Goal: Information Seeking & Learning: Learn about a topic

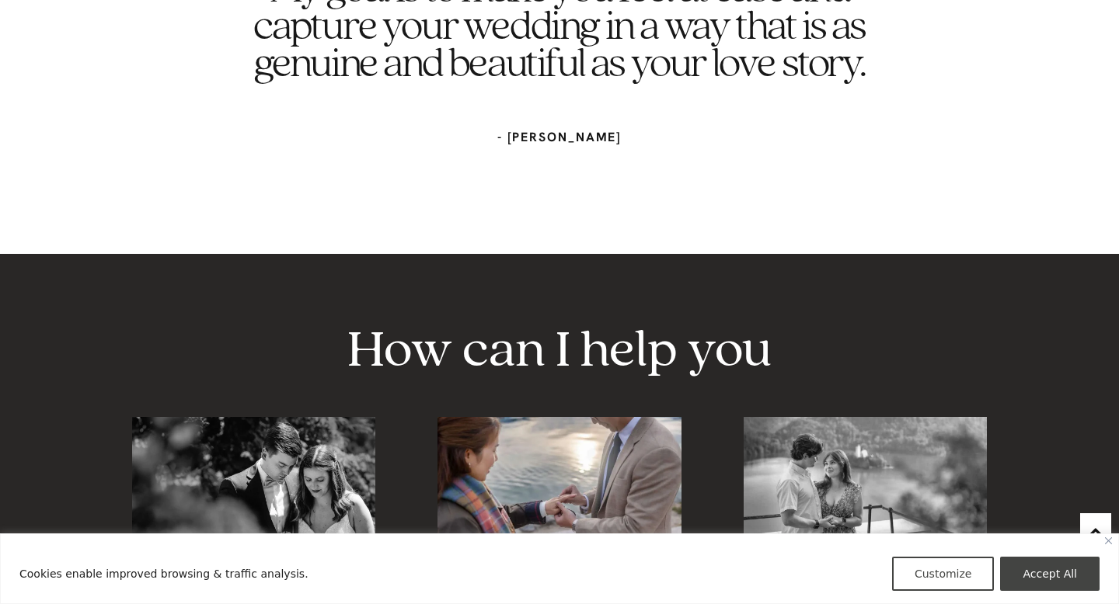
scroll to position [2218, 0]
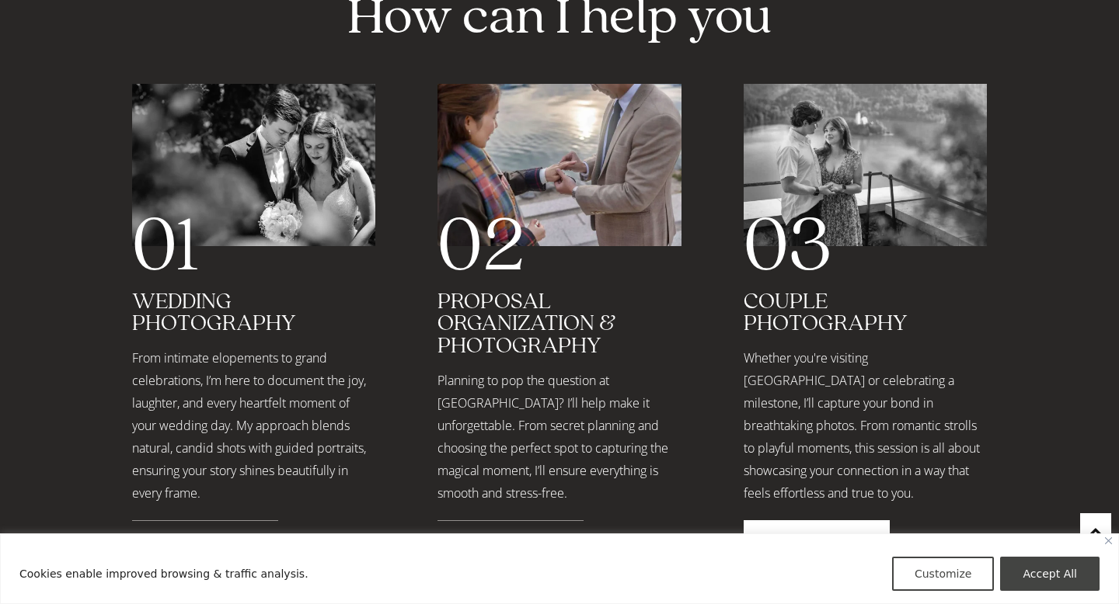
click at [785, 535] on span "Read More" at bounding box center [801, 541] width 69 height 13
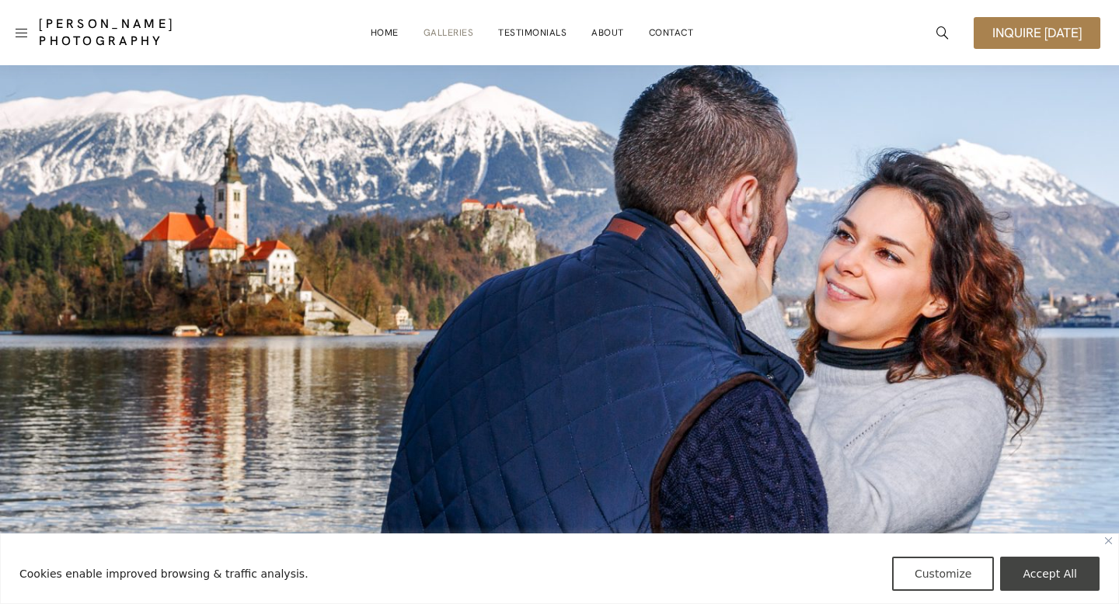
click at [450, 30] on link "Galleries" at bounding box center [448, 32] width 50 height 31
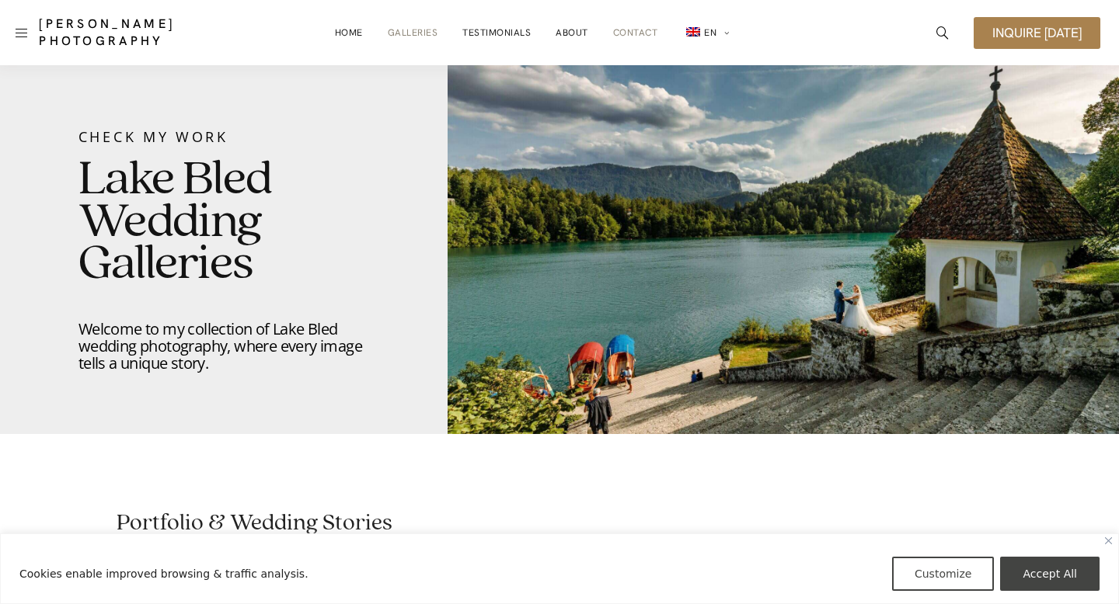
click at [616, 32] on link "Contact" at bounding box center [635, 32] width 45 height 31
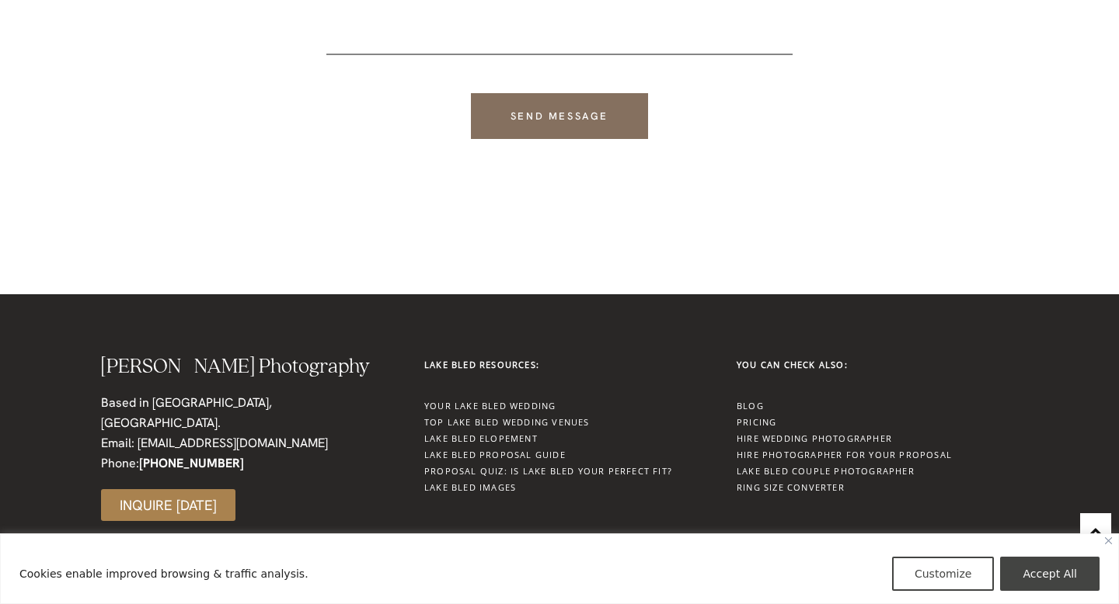
scroll to position [614, 0]
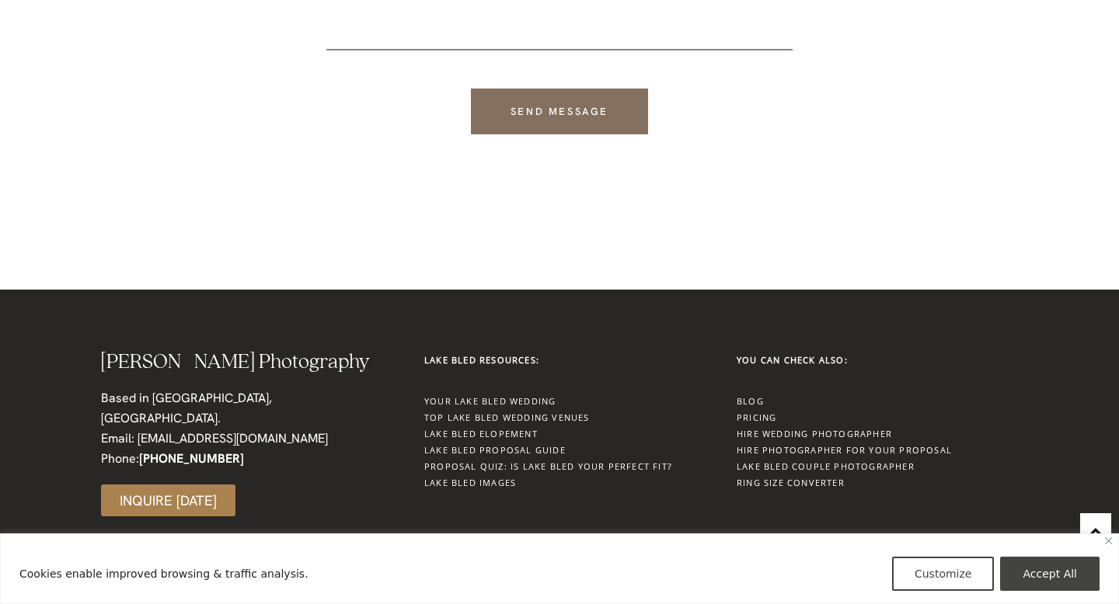
click at [768, 416] on link "Pricing" at bounding box center [756, 418] width 40 height 12
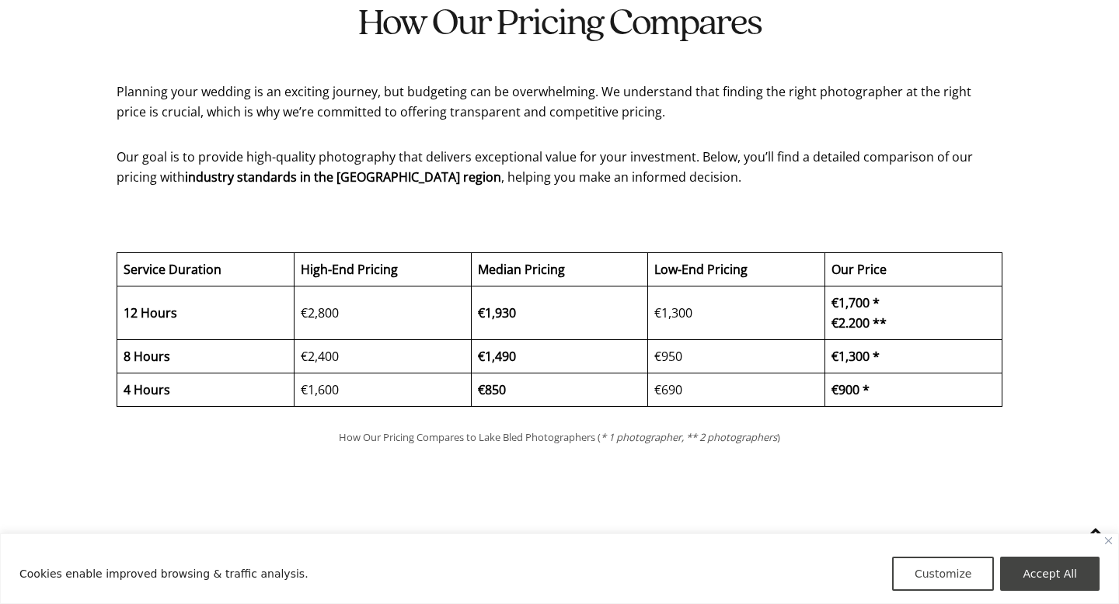
scroll to position [3516, 0]
